Goal: Information Seeking & Learning: Learn about a topic

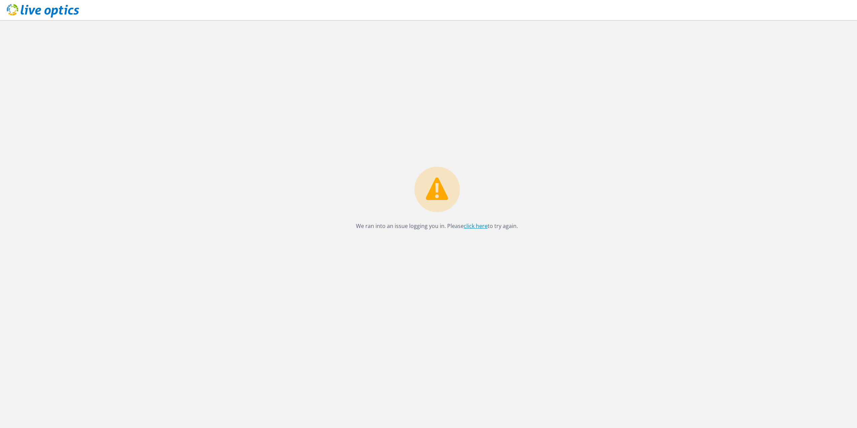
click at [474, 227] on link "click here" at bounding box center [476, 225] width 24 height 7
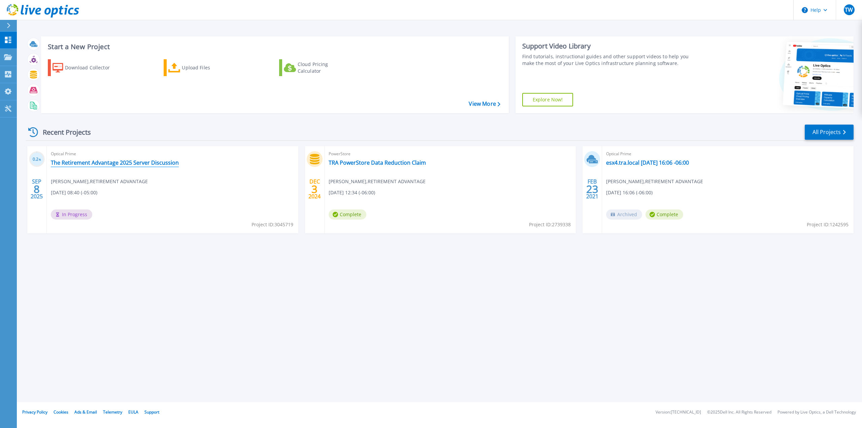
click at [101, 161] on link "The Retirement Advantage 2025 Server Discussion" at bounding box center [115, 162] width 128 height 7
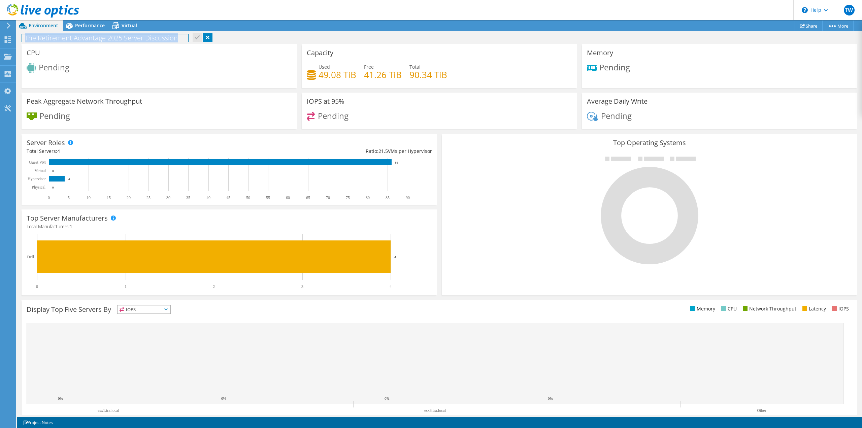
drag, startPoint x: 181, startPoint y: 34, endPoint x: 26, endPoint y: 37, distance: 155.6
click at [26, 37] on h1 "The Retirement Advantage 2025 Server Discussion" at bounding box center [105, 37] width 166 height 7
copy h1 "The Retirement Advantage 2025 Server Discussion"
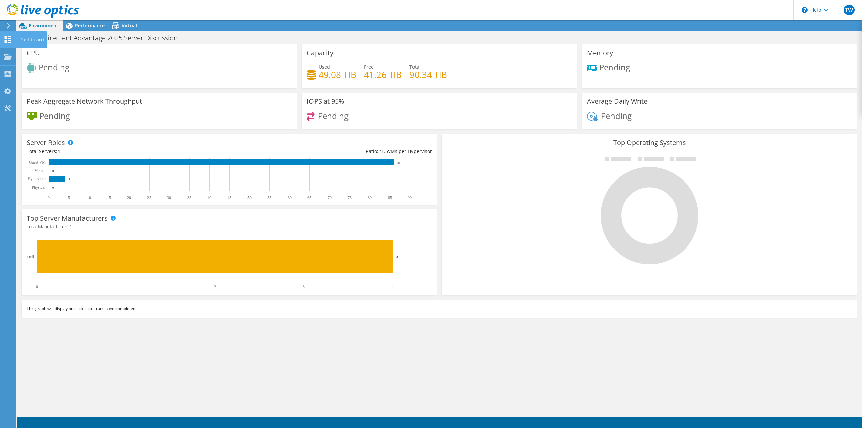
click at [24, 38] on div "Dashboard" at bounding box center [32, 39] width 32 height 17
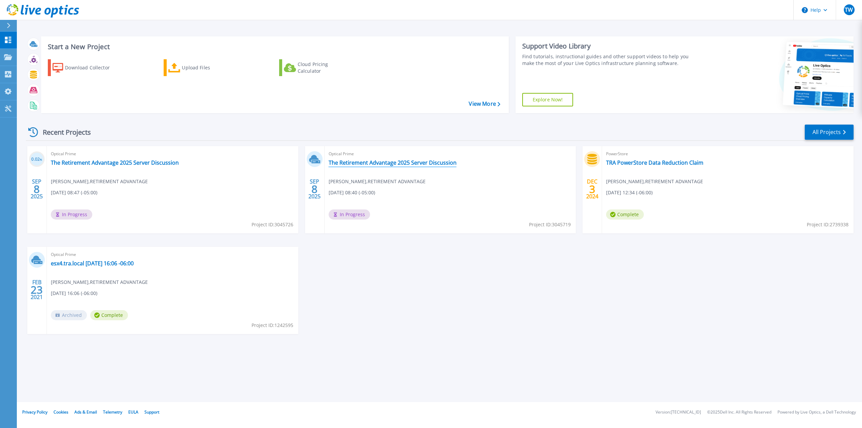
click at [361, 163] on link "The Retirement Advantage 2025 Server Discussion" at bounding box center [393, 162] width 128 height 7
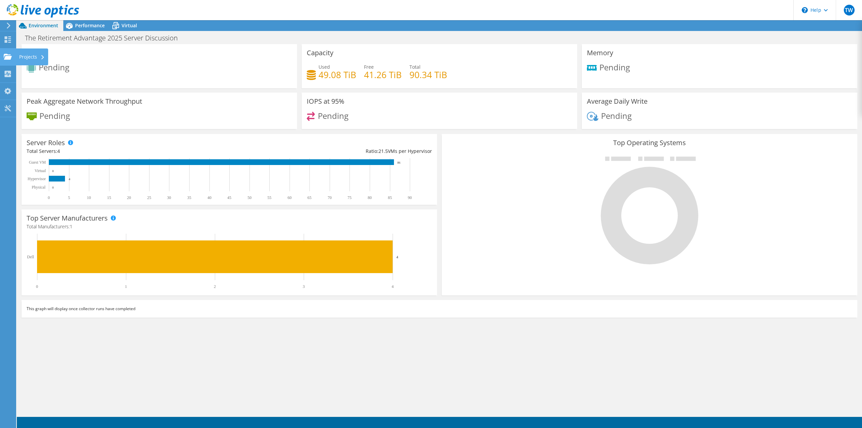
click at [38, 59] on div "Projects" at bounding box center [32, 56] width 32 height 17
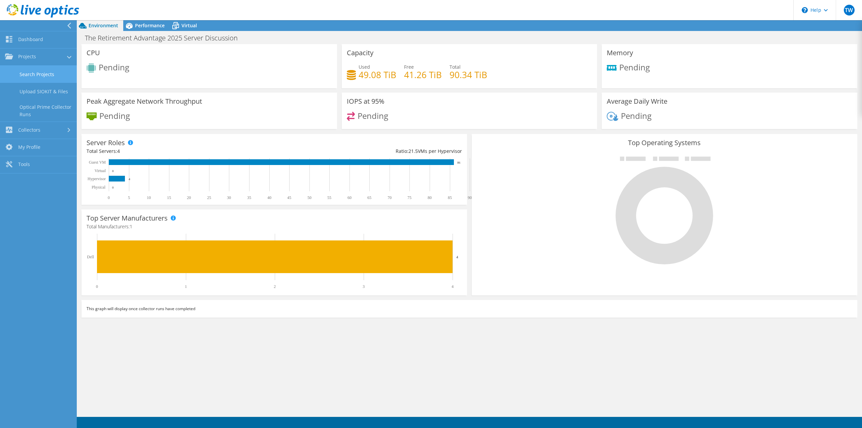
click at [43, 72] on link "Search Projects" at bounding box center [38, 74] width 77 height 17
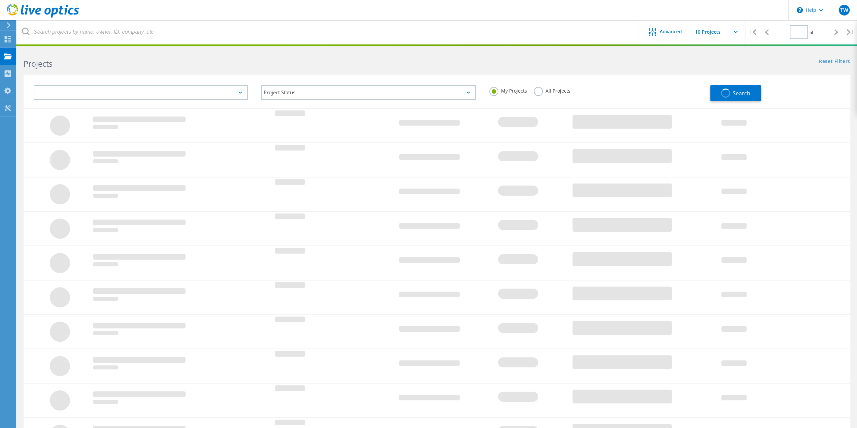
type input "1"
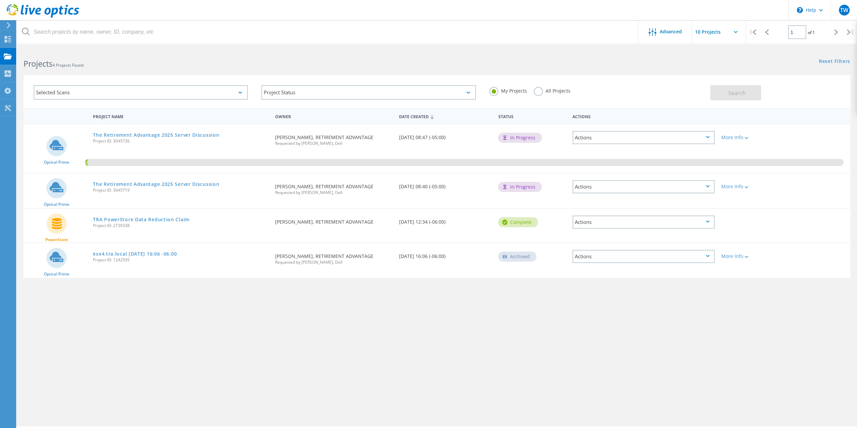
click at [665, 191] on div "Actions" at bounding box center [644, 186] width 142 height 13
click at [651, 202] on div "Delete" at bounding box center [643, 202] width 141 height 10
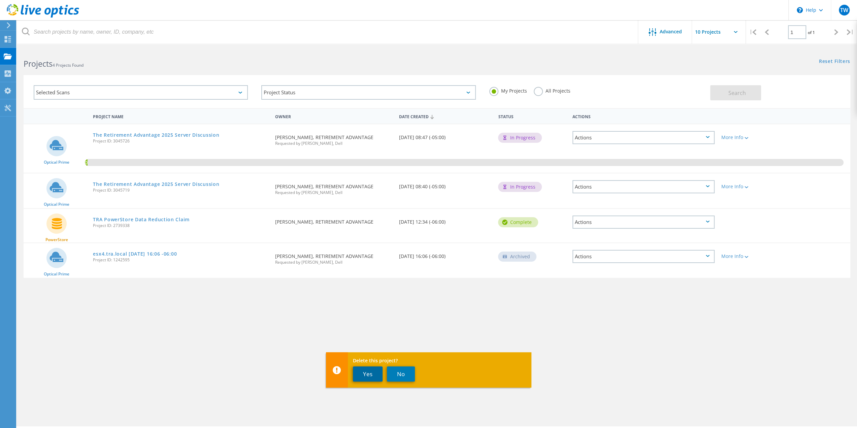
click at [368, 370] on button "Yes" at bounding box center [368, 373] width 30 height 15
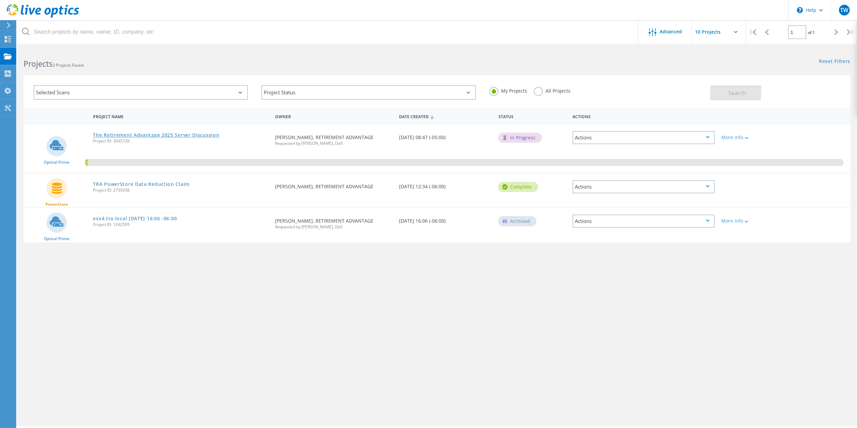
click at [148, 136] on link "The Retirement Advantage 2025 Server Discussion" at bounding box center [156, 135] width 126 height 5
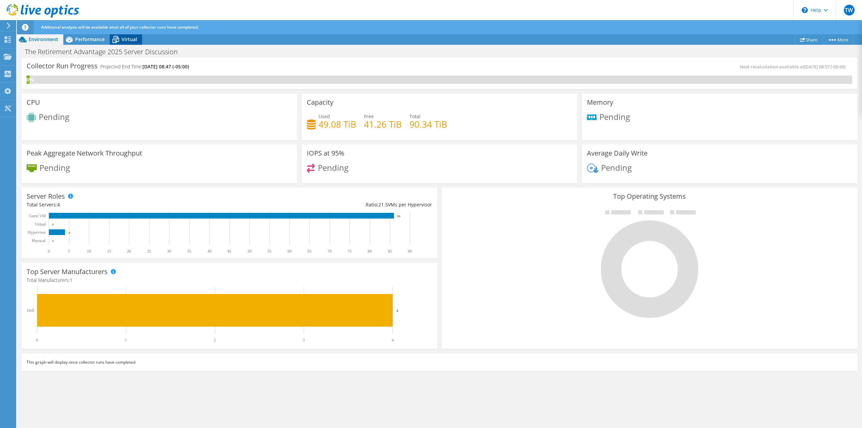
click at [124, 39] on span "Virtual" at bounding box center [129, 39] width 15 height 6
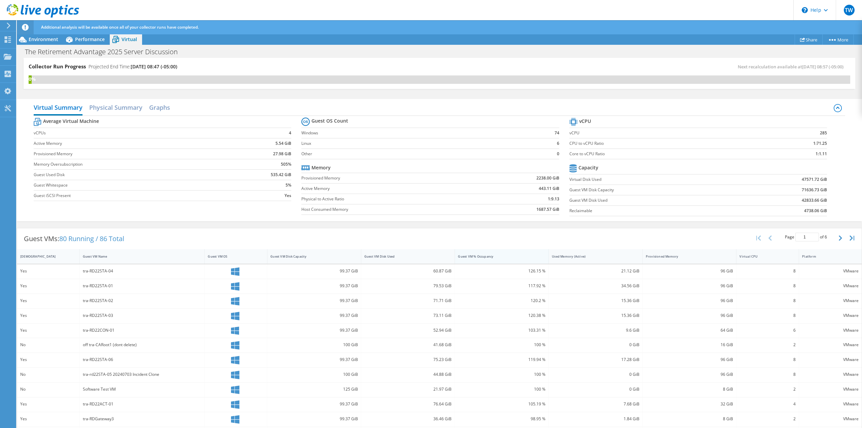
click at [516, 256] on div "Guest VM % Occupancy" at bounding box center [497, 256] width 79 height 4
click at [110, 105] on h2 "Physical Summary" at bounding box center [115, 108] width 53 height 15
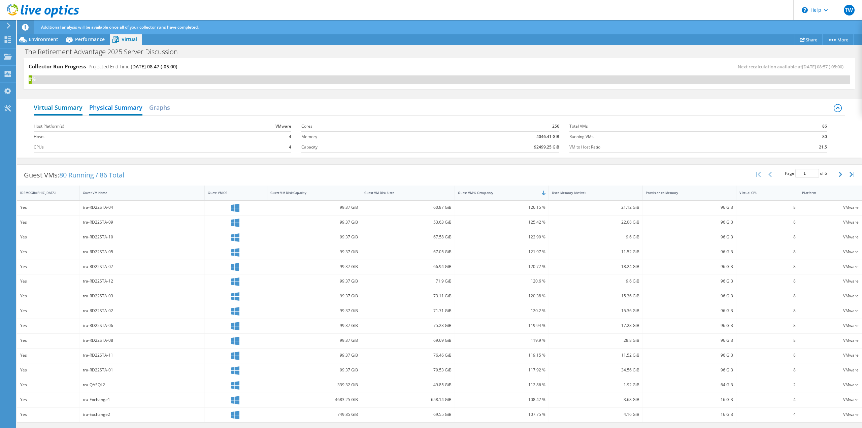
click at [73, 108] on h2 "Virtual Summary" at bounding box center [58, 108] width 49 height 15
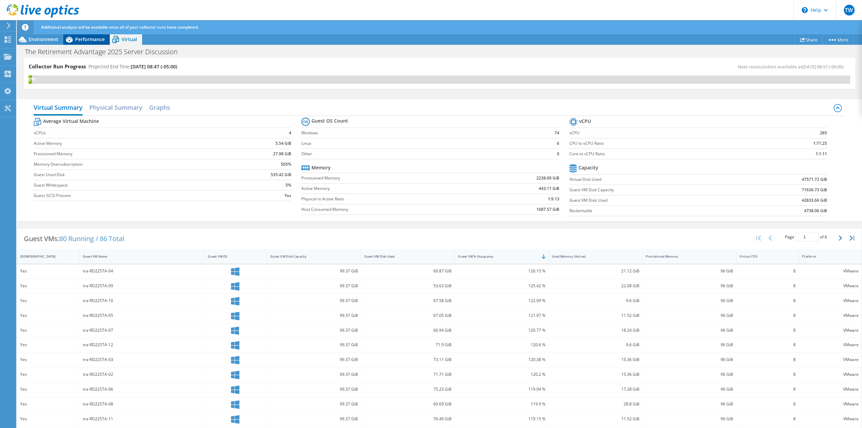
click at [89, 39] on span "Performance" at bounding box center [90, 39] width 30 height 6
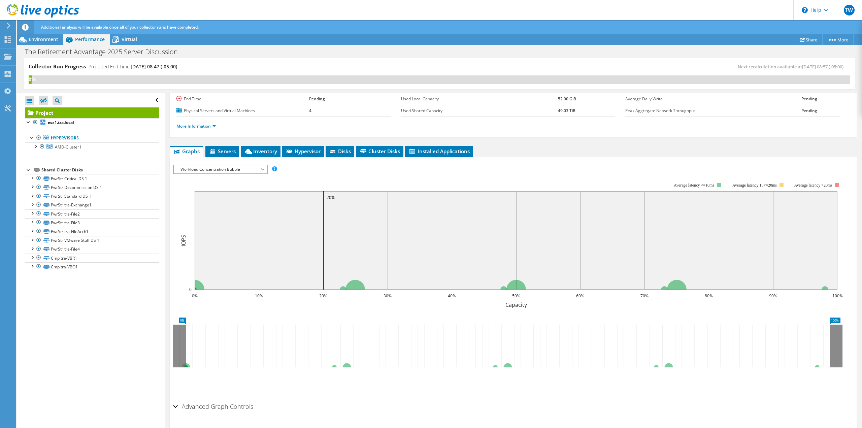
scroll to position [83, 0]
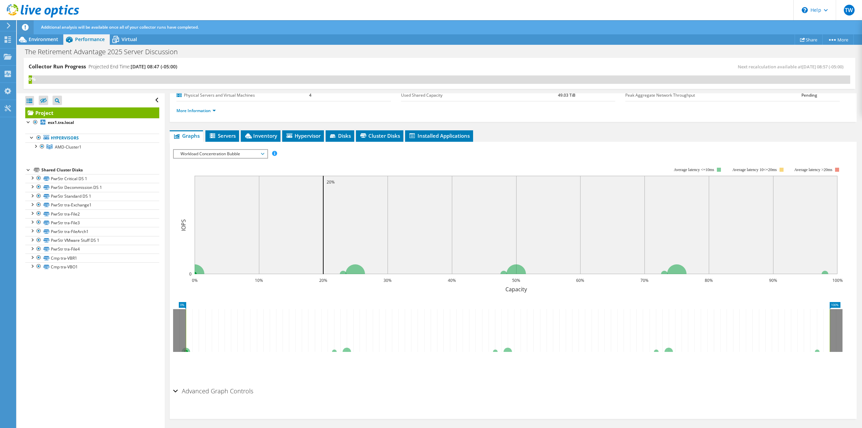
click at [195, 391] on h2 "Advanced Graph Controls" at bounding box center [213, 390] width 80 height 13
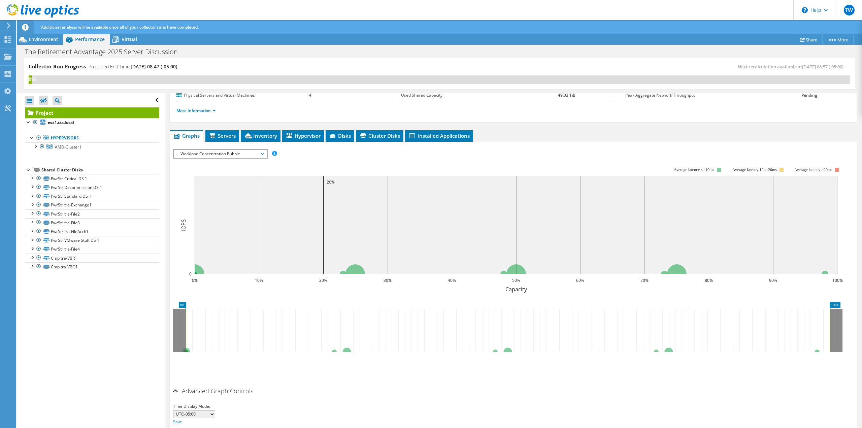
scroll to position [109, 0]
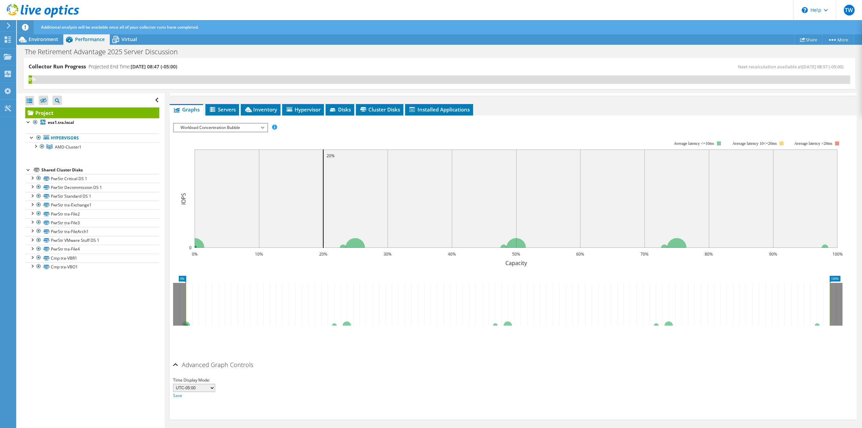
click at [203, 363] on h2 "Advanced Graph Controls" at bounding box center [213, 364] width 80 height 13
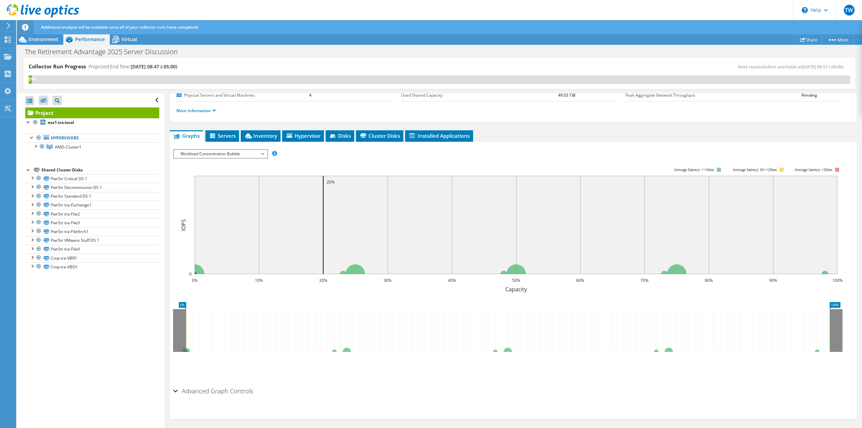
scroll to position [83, 0]
click at [9, 39] on icon at bounding box center [8, 39] width 8 height 6
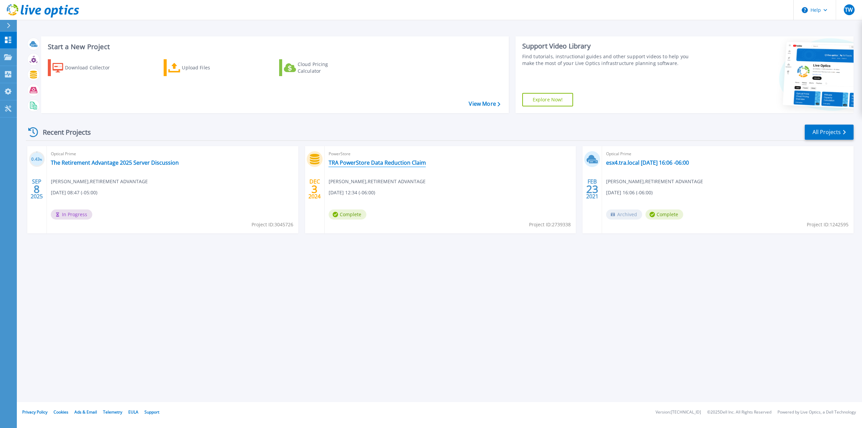
click at [389, 164] on link "TRA PowerStore Data Reduction Claim" at bounding box center [377, 162] width 97 height 7
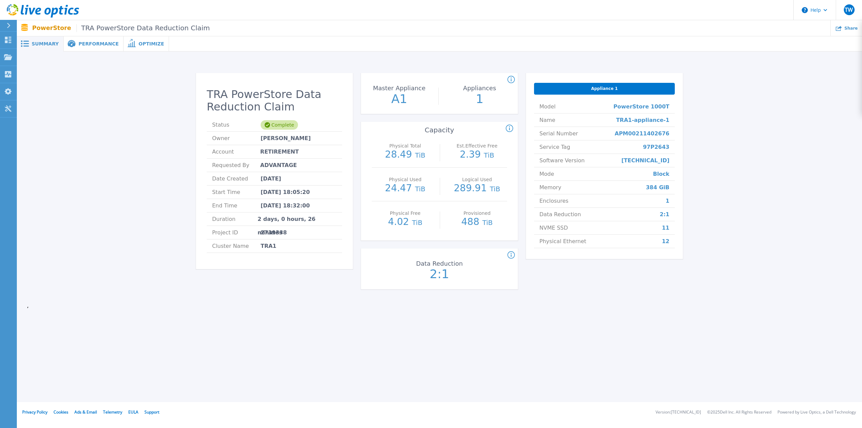
click at [74, 48] on div "Performance" at bounding box center [94, 43] width 60 height 15
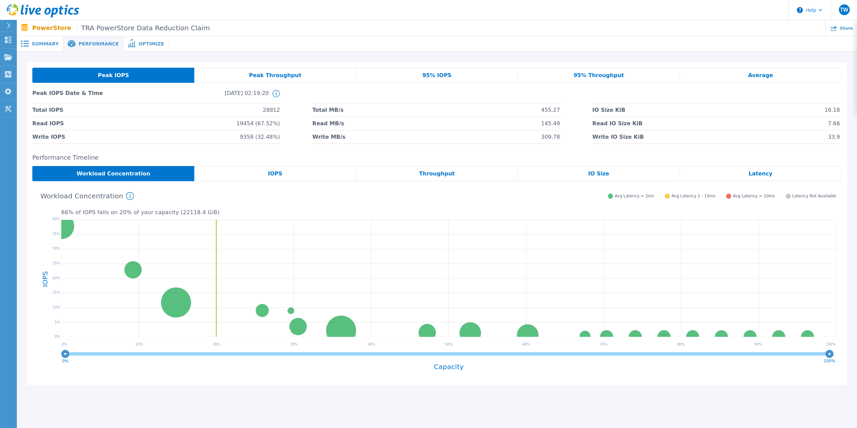
click at [48, 45] on span "Summary" at bounding box center [45, 43] width 27 height 5
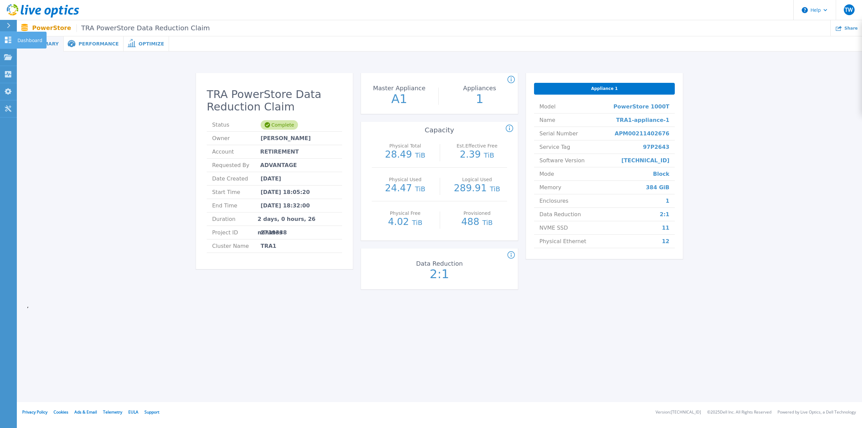
click at [6, 42] on icon at bounding box center [8, 40] width 6 height 6
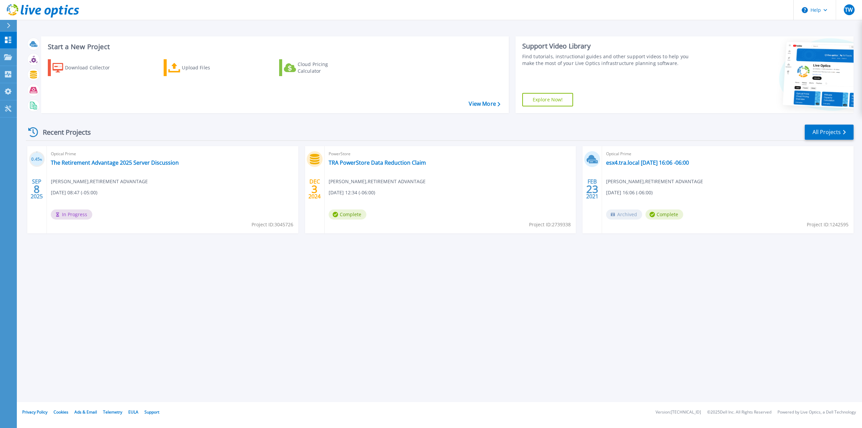
click at [205, 303] on div "Start a New Project Download Collector Upload Files Cloud Pricing Calculator Vi…" at bounding box center [439, 201] width 845 height 402
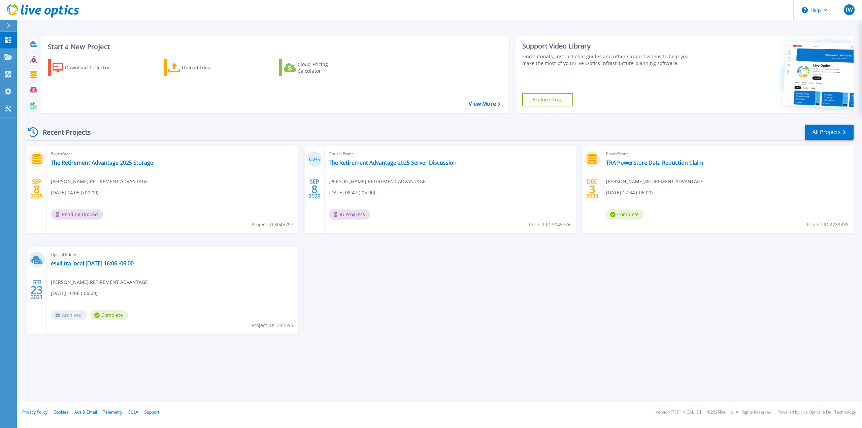
click at [404, 316] on div "[DATE] PowerStore The Retirement Advantage 2025 Storage [PERSON_NAME] , RETIREM…" at bounding box center [437, 246] width 833 height 201
click at [120, 161] on link "The Retirement Advantage 2025 Storage" at bounding box center [102, 162] width 102 height 7
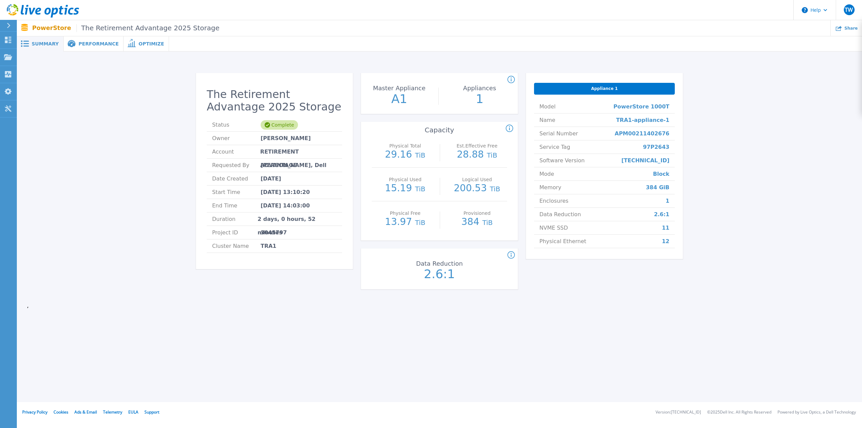
click at [99, 47] on div "Performance" at bounding box center [94, 43] width 60 height 15
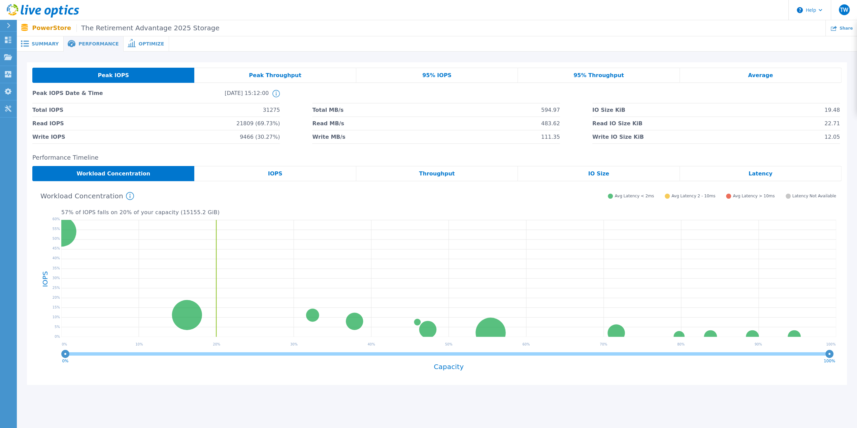
click at [436, 76] on span "95% IOPS" at bounding box center [436, 75] width 29 height 5
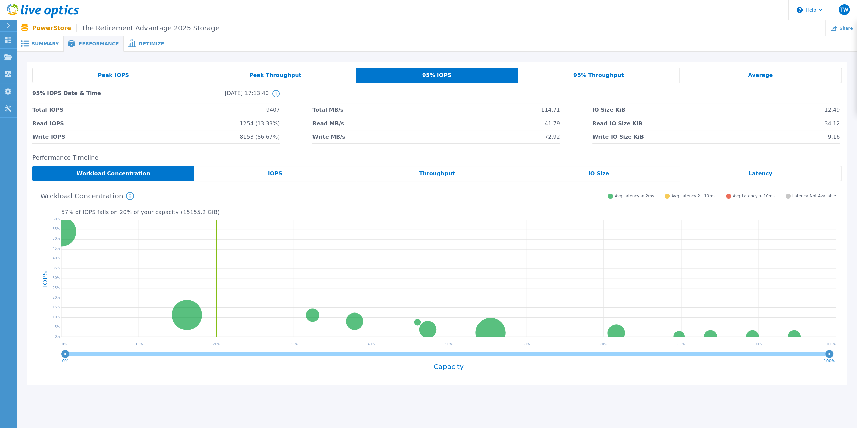
click at [343, 71] on div "Peak Throughput" at bounding box center [275, 75] width 162 height 15
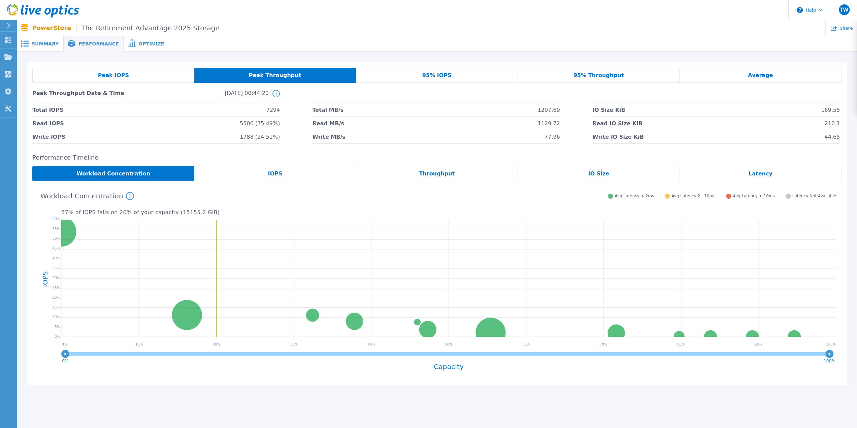
click at [453, 180] on div "Throughput" at bounding box center [437, 173] width 162 height 15
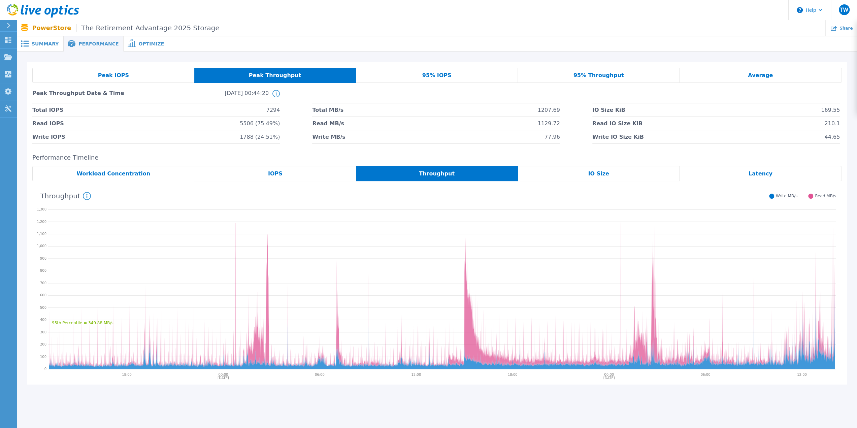
click at [426, 176] on span "Throughput" at bounding box center [437, 173] width 36 height 5
click at [313, 180] on div "IOPS" at bounding box center [275, 173] width 162 height 15
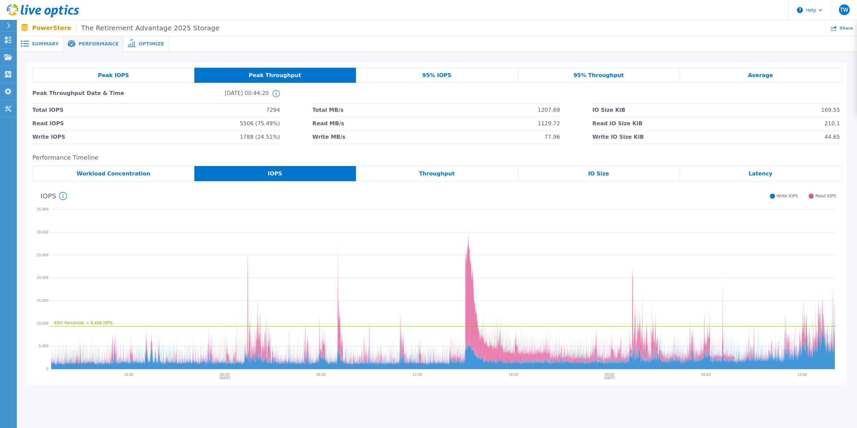
click at [594, 73] on span "95% Throughput" at bounding box center [599, 75] width 51 height 5
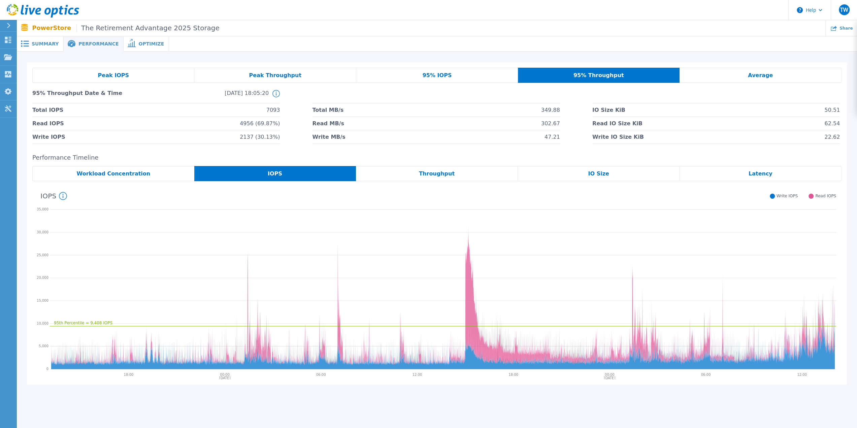
click at [428, 66] on div "Peak IOPS Peak Throughput 95% IOPS 95% Throughput Average 95% Throughput Date &…" at bounding box center [437, 105] width 820 height 87
click at [415, 73] on div "95% IOPS" at bounding box center [437, 75] width 162 height 15
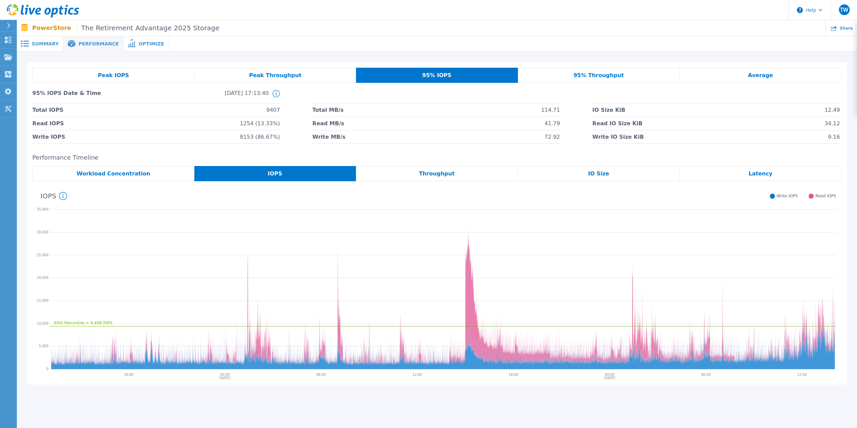
click at [748, 79] on div "Average" at bounding box center [761, 75] width 162 height 15
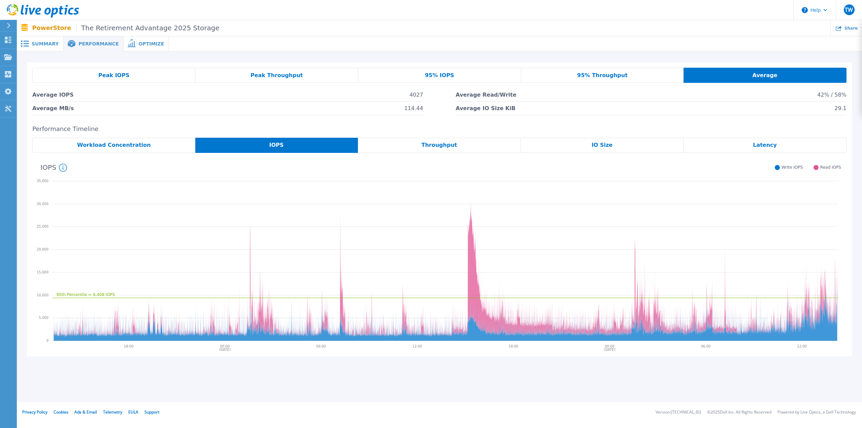
click at [129, 74] on div "Peak IOPS" at bounding box center [113, 75] width 163 height 15
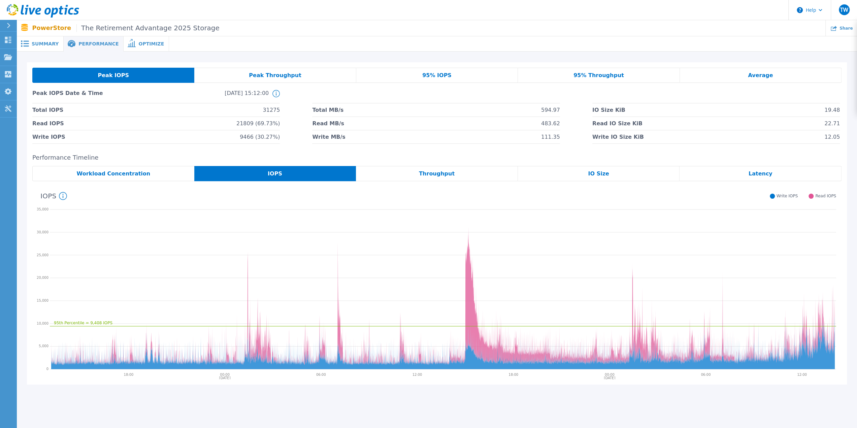
click at [147, 44] on span "Optimize" at bounding box center [151, 43] width 26 height 5
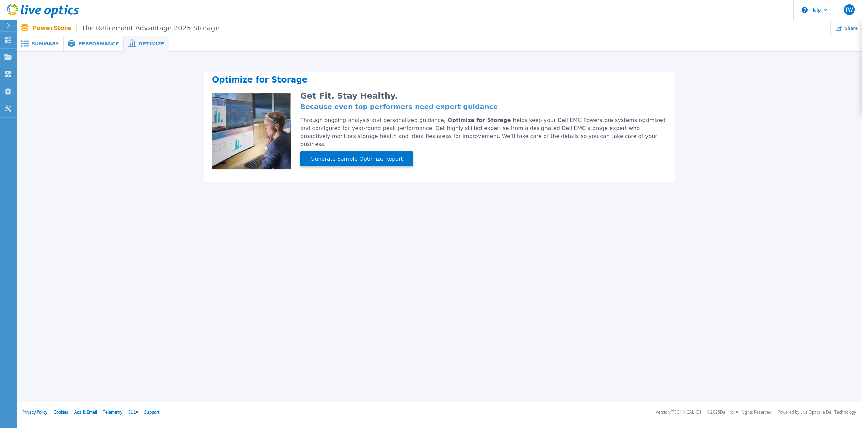
click at [50, 46] on span "Summary" at bounding box center [45, 43] width 27 height 5
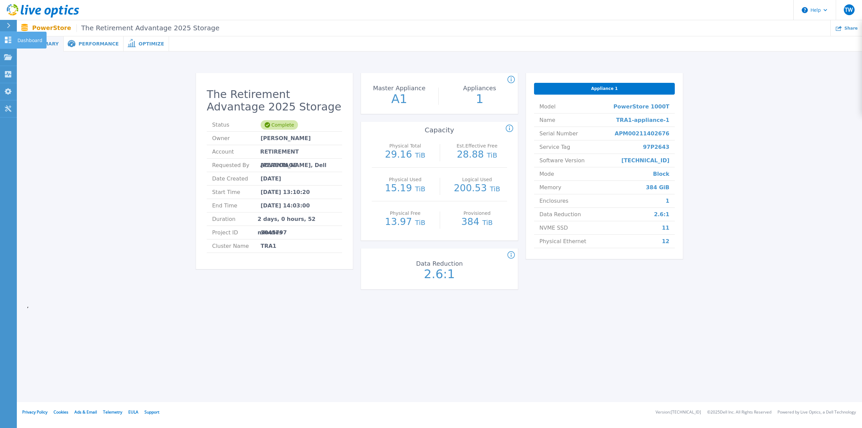
click at [9, 43] on icon at bounding box center [8, 40] width 6 height 6
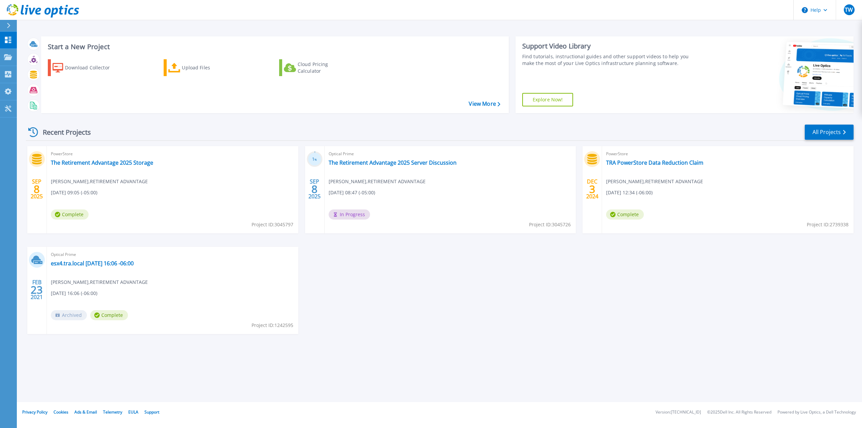
drag, startPoint x: 386, startPoint y: 264, endPoint x: 382, endPoint y: 258, distance: 8.2
click at [386, 264] on div "[DATE] PowerStore The Retirement Advantage 2025 Storage [PERSON_NAME] , RETIREM…" at bounding box center [437, 246] width 833 height 201
drag, startPoint x: 381, startPoint y: 254, endPoint x: 676, endPoint y: 306, distance: 298.9
click at [676, 306] on div "[DATE] PowerStore The Retirement Advantage 2025 Storage [PERSON_NAME] , RETIREM…" at bounding box center [437, 246] width 833 height 201
